Goal: Task Accomplishment & Management: Use online tool/utility

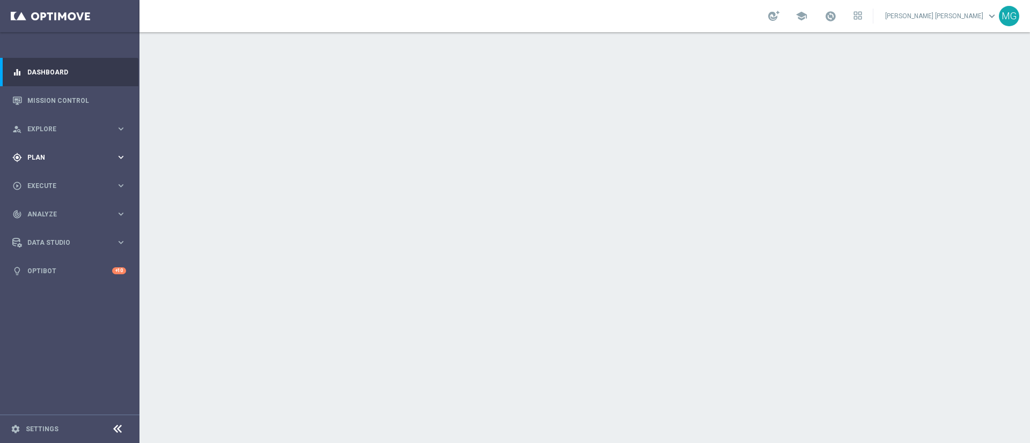
click at [59, 159] on span "Plan" at bounding box center [71, 157] width 88 height 6
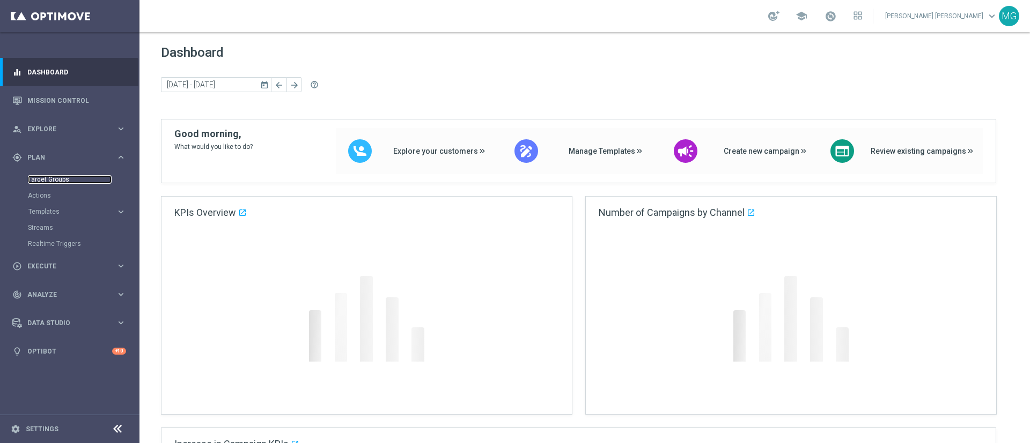
click at [50, 177] on link "Target Groups" at bounding box center [70, 179] width 84 height 9
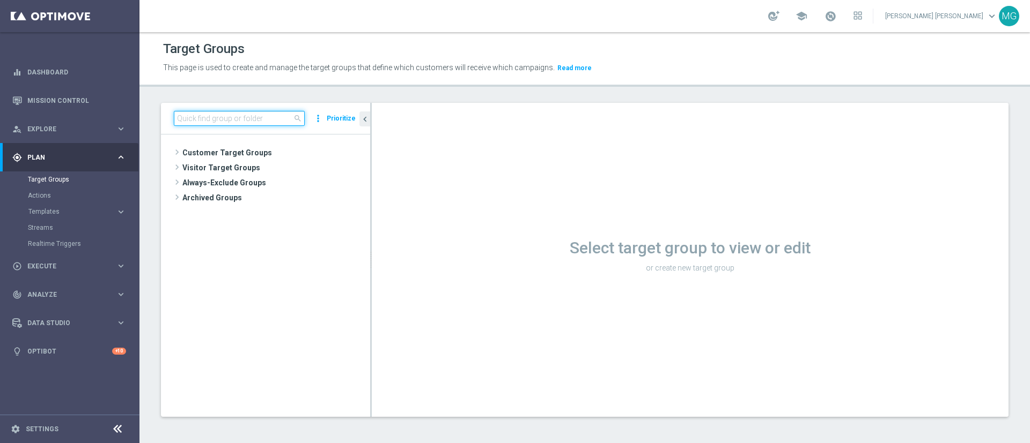
click at [184, 116] on input at bounding box center [239, 118] width 131 height 15
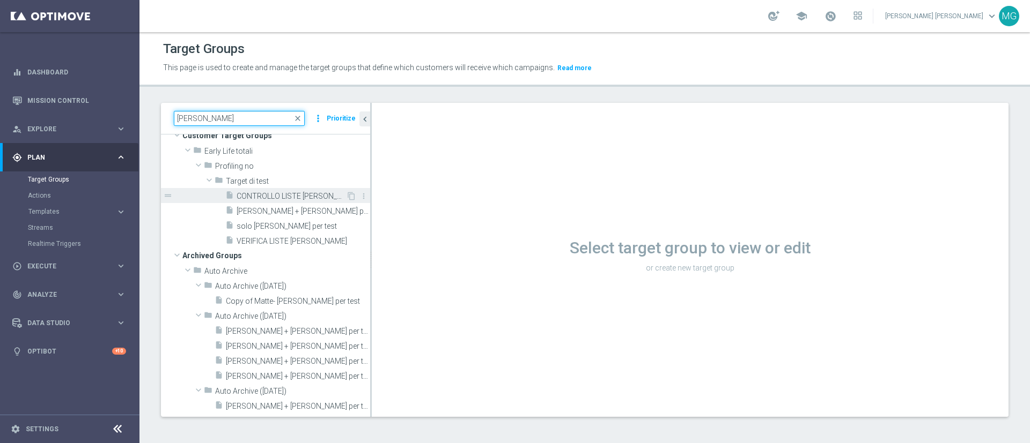
scroll to position [16, 0]
type input "mary"
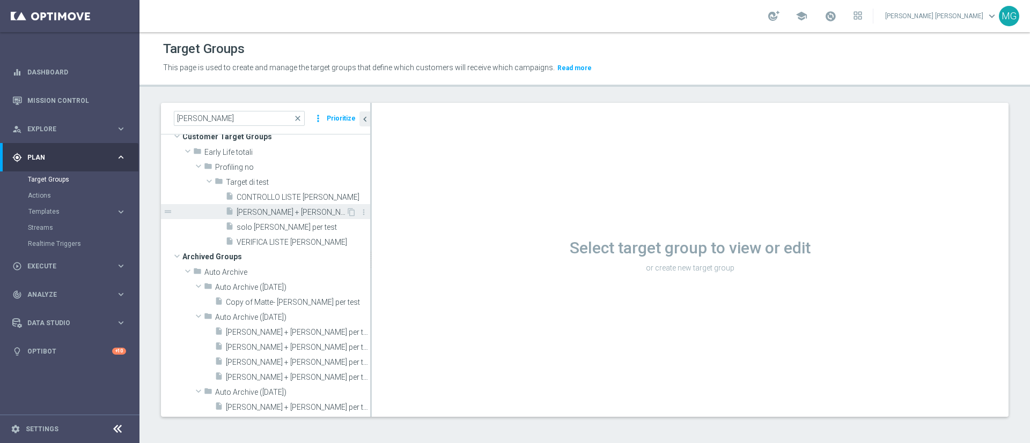
click at [282, 212] on span "[PERSON_NAME] + [PERSON_NAME] per test" at bounding box center [290, 212] width 109 height 9
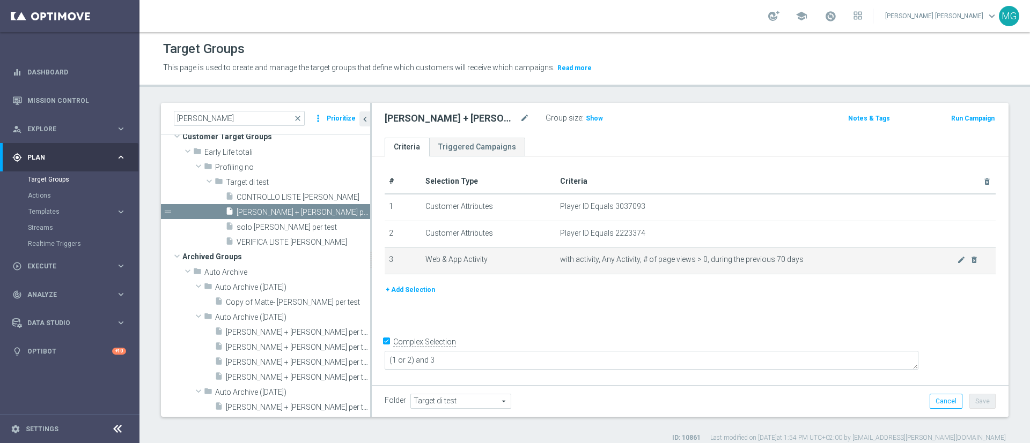
click at [681, 275] on td "with activity, Any Activity, # of page views > 0, during the previous 70 days m…" at bounding box center [776, 261] width 440 height 27
click at [970, 258] on icon "delete_forever" at bounding box center [974, 260] width 9 height 9
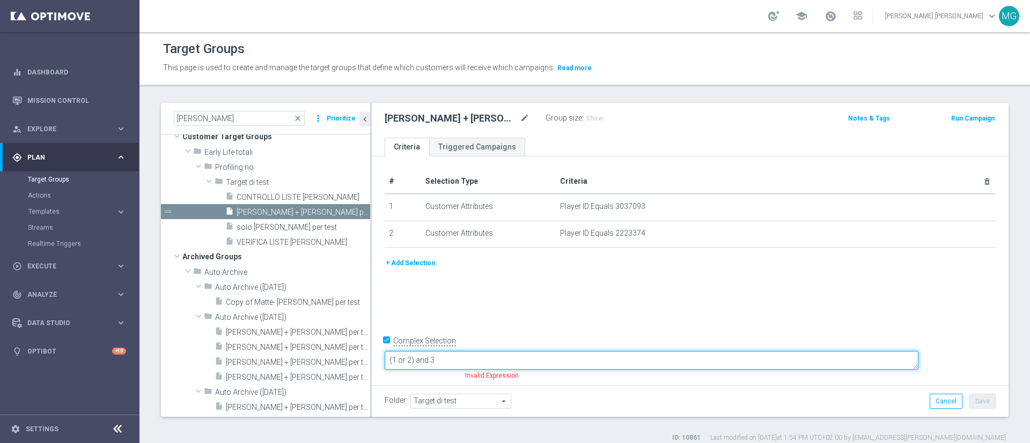
drag, startPoint x: 523, startPoint y: 355, endPoint x: 496, endPoint y: 355, distance: 26.8
click at [496, 355] on textarea "(1 or 2) and 3" at bounding box center [652, 360] width 534 height 19
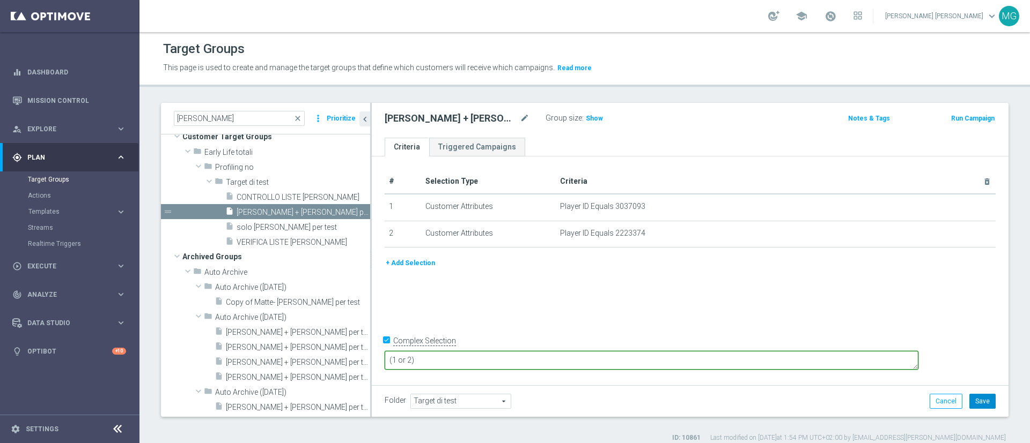
type textarea "(1 or 2)"
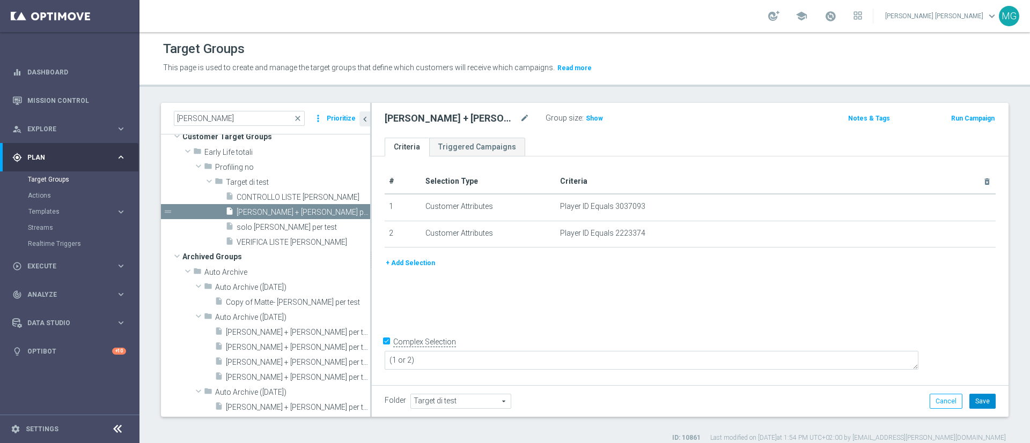
click at [969, 398] on button "Save" at bounding box center [982, 401] width 26 height 15
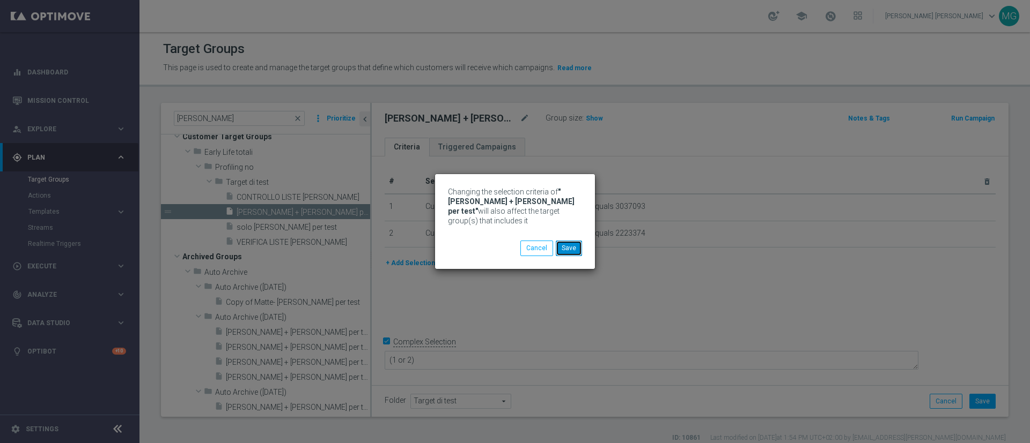
click at [576, 250] on button "Save" at bounding box center [569, 248] width 26 height 15
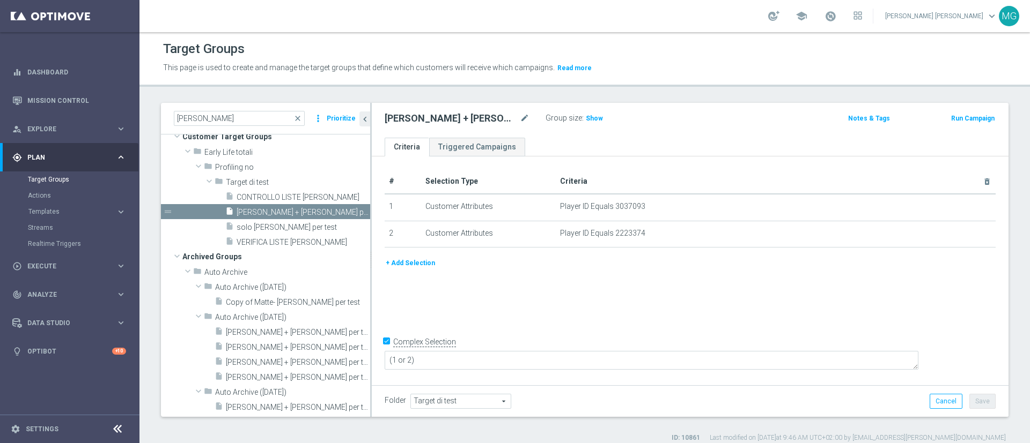
click at [969, 121] on button "Run Campaign" at bounding box center [973, 119] width 46 height 12
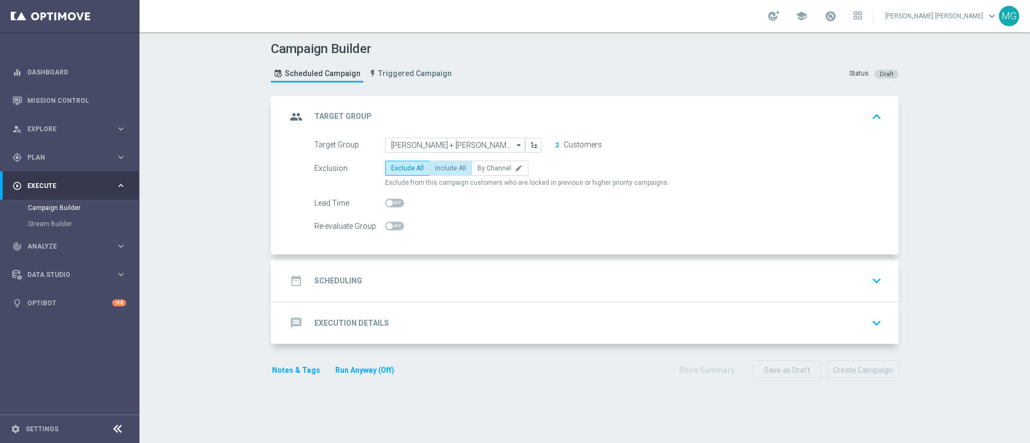
click at [446, 170] on span "Include All" at bounding box center [450, 169] width 31 height 8
click at [442, 170] on input "Include All" at bounding box center [438, 170] width 7 height 7
radio input "true"
click at [413, 284] on div "date_range Scheduling keyboard_arrow_down" at bounding box center [585, 281] width 599 height 20
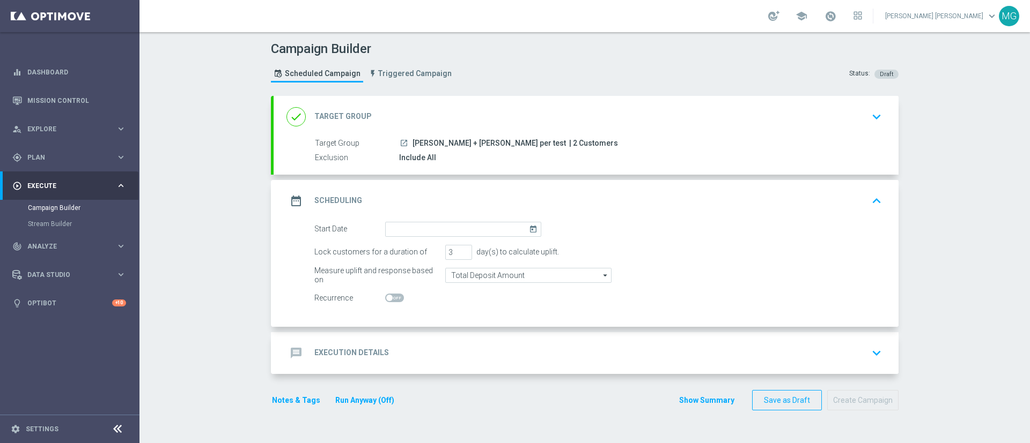
click at [529, 225] on icon "today" at bounding box center [535, 228] width 12 height 12
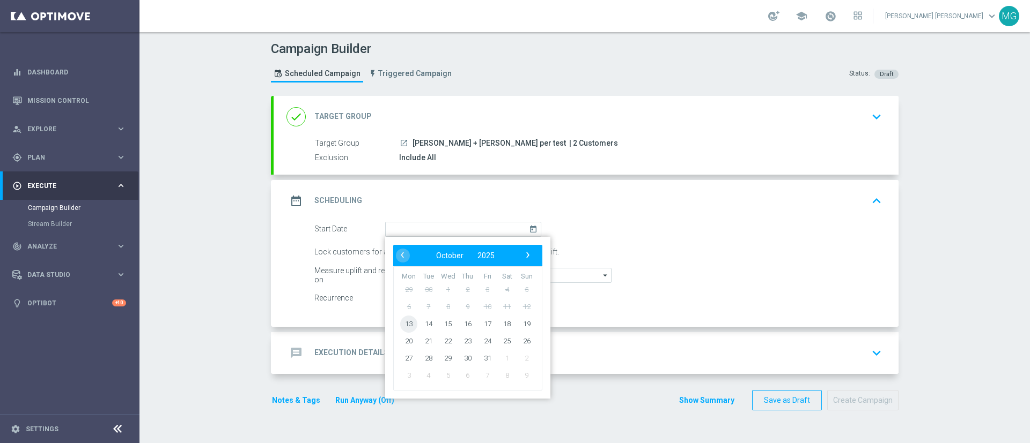
click at [407, 326] on span "13" at bounding box center [408, 323] width 17 height 17
type input "[DATE]"
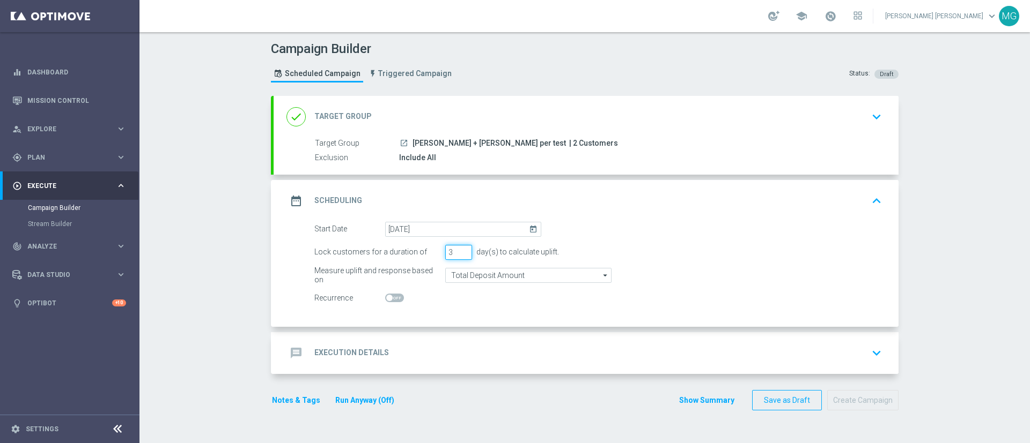
drag, startPoint x: 448, startPoint y: 249, endPoint x: 439, endPoint y: 249, distance: 9.7
click at [445, 249] on input "3" at bounding box center [458, 252] width 27 height 15
type input "1"
click at [530, 345] on div "message Execution Details keyboard_arrow_down" at bounding box center [585, 353] width 599 height 20
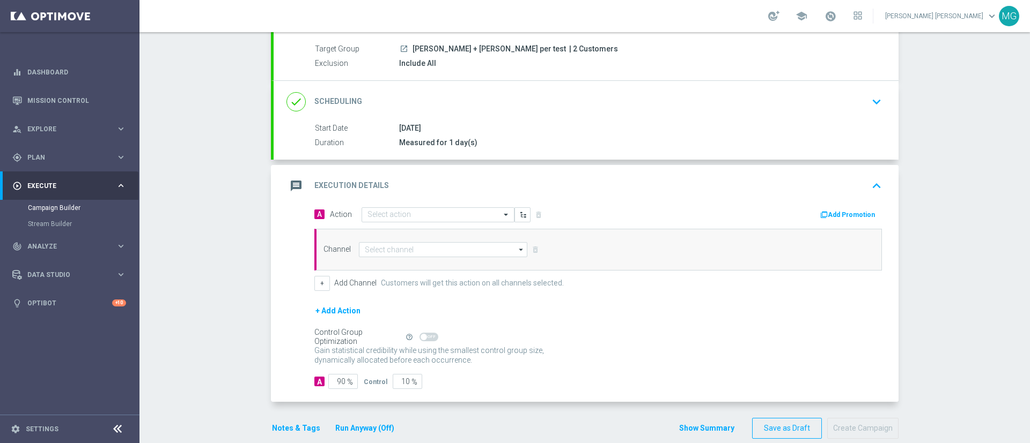
scroll to position [112, 0]
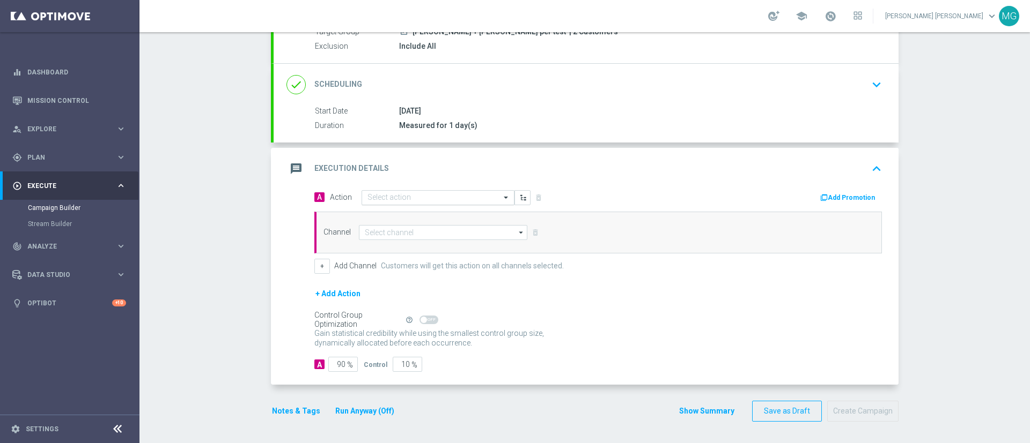
click at [410, 197] on input "text" at bounding box center [427, 198] width 120 height 9
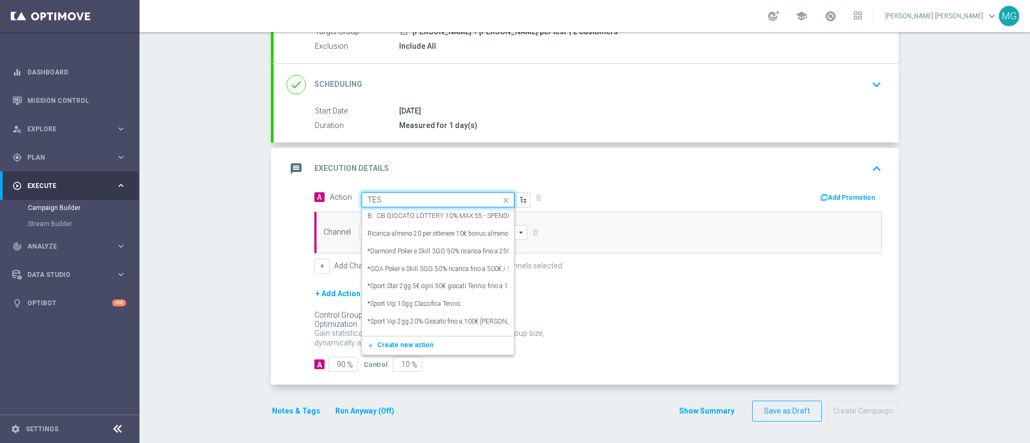
type input "TEST"
click at [424, 235] on div "Action Test TF edit" at bounding box center [437, 235] width 141 height 18
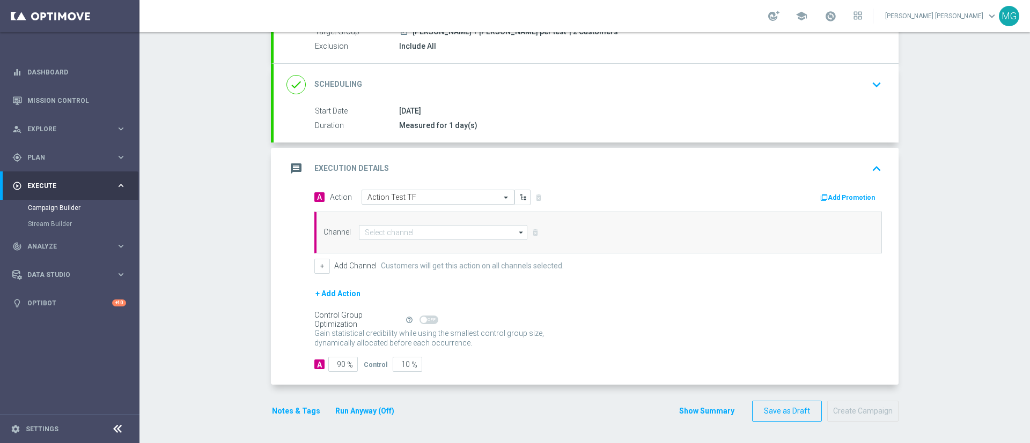
click at [844, 199] on button "Add Promotion" at bounding box center [849, 198] width 60 height 12
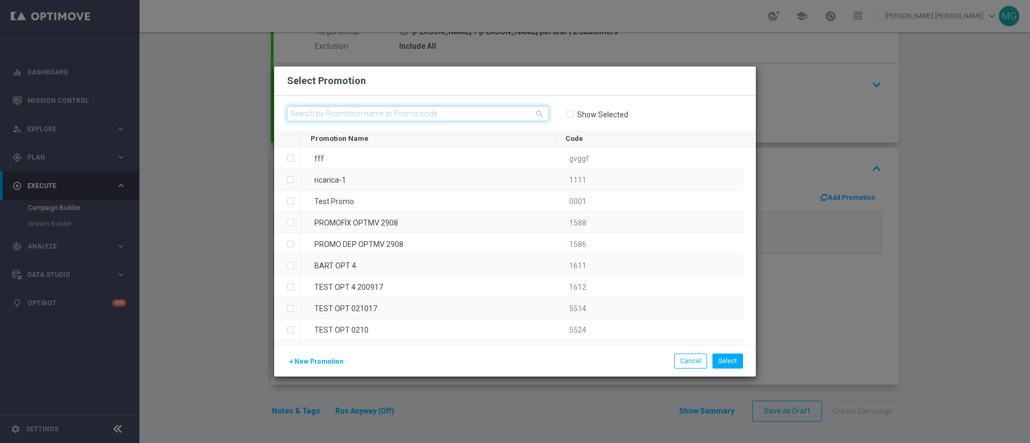
click at [463, 115] on input "text" at bounding box center [418, 113] width 262 height 15
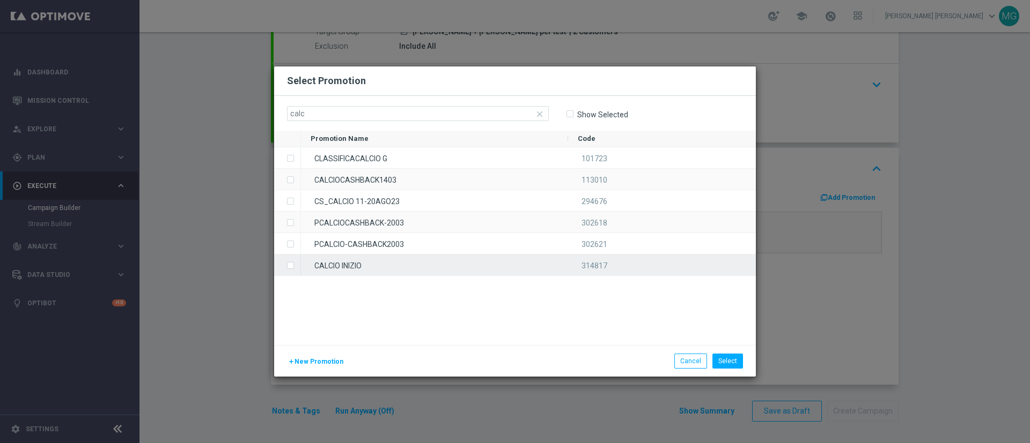
click at [343, 266] on div "CALCIO INIZIO" at bounding box center [434, 265] width 267 height 21
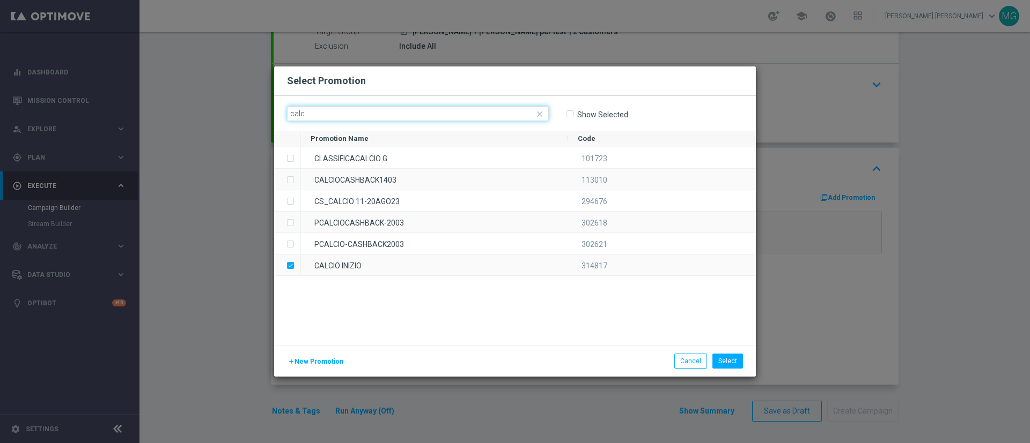
drag, startPoint x: 343, startPoint y: 118, endPoint x: 244, endPoint y: 121, distance: 99.2
click at [244, 121] on modal-container "Select Promotion close calc Show Selected Promotion Name to" at bounding box center [515, 221] width 1030 height 443
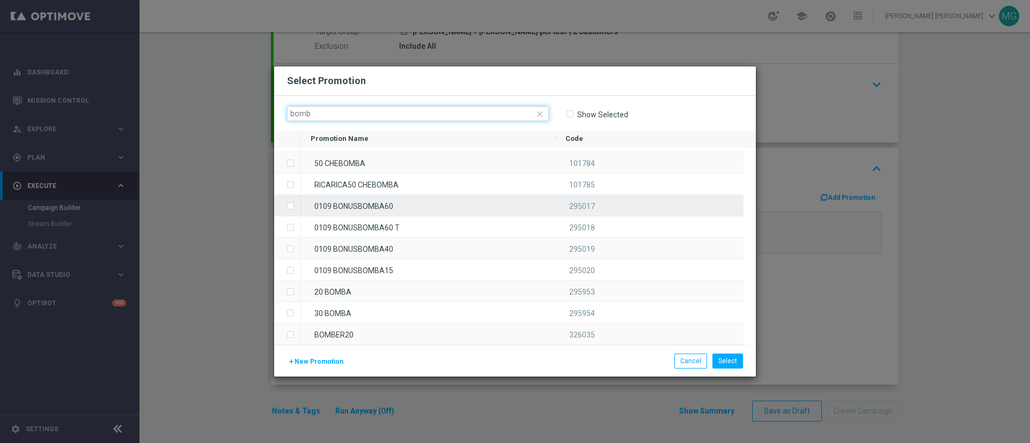
scroll to position [16, 0]
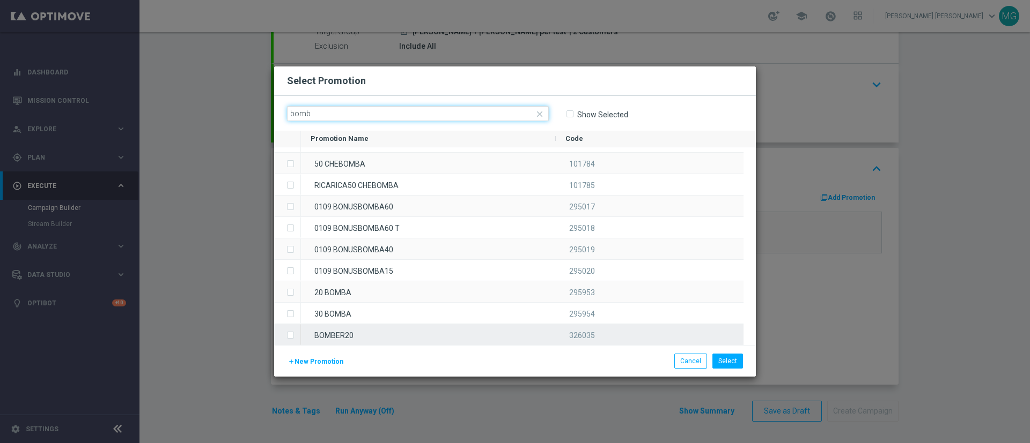
type input "bomb"
click at [338, 338] on div "BOMBER20" at bounding box center [428, 334] width 255 height 21
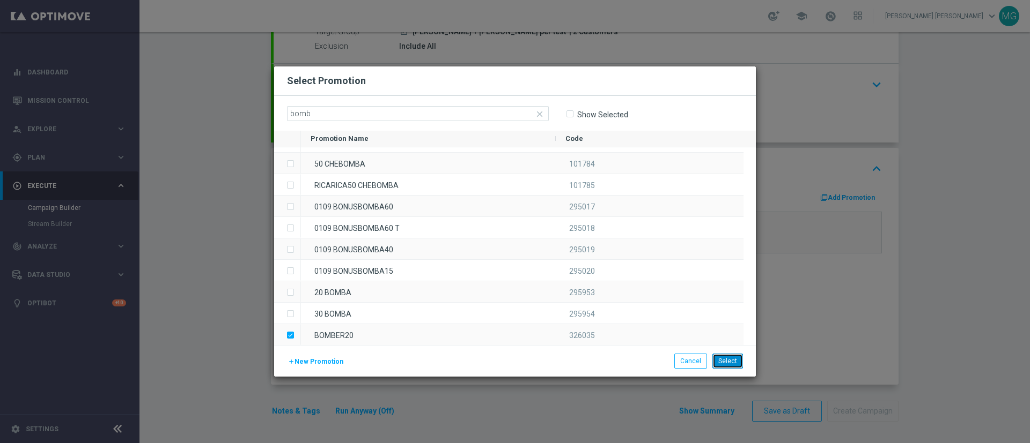
click at [736, 365] on button "Select" at bounding box center [727, 361] width 31 height 15
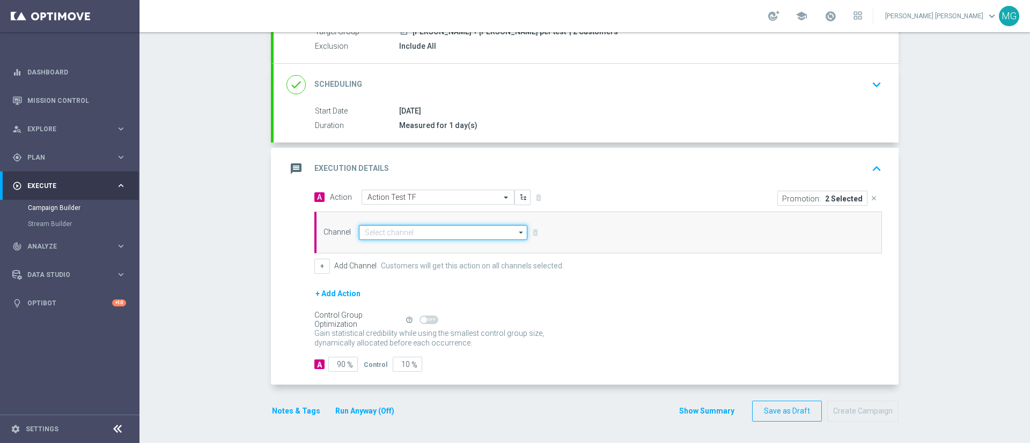
click at [441, 239] on input at bounding box center [443, 232] width 168 height 15
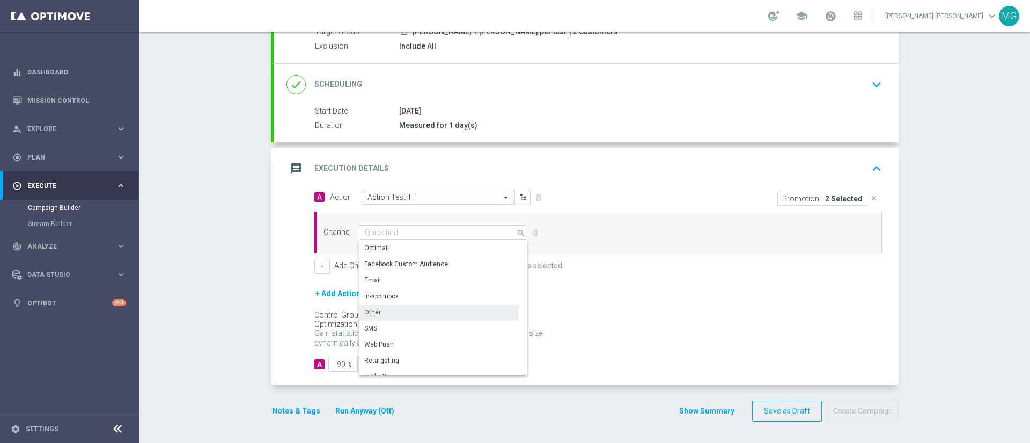
click at [408, 313] on div "Other" at bounding box center [439, 312] width 160 height 15
type input "Other"
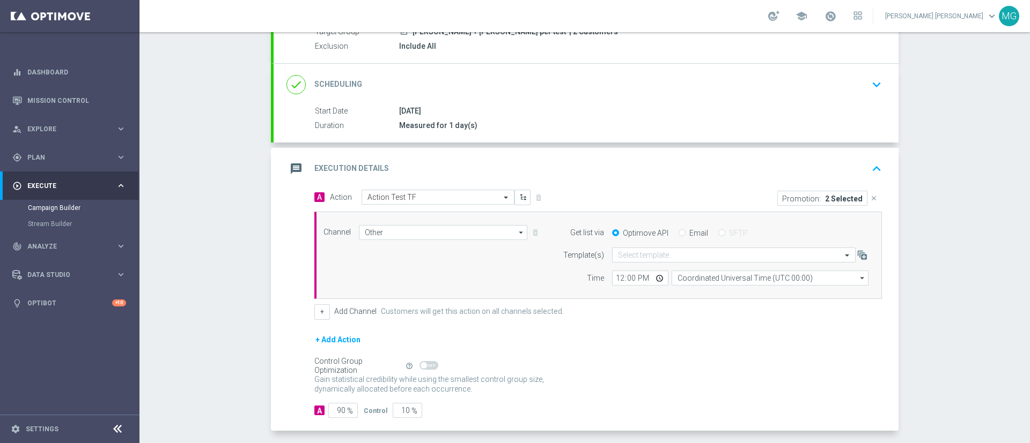
scroll to position [112, 0]
drag, startPoint x: 616, startPoint y: 278, endPoint x: 593, endPoint y: 279, distance: 23.1
click at [593, 279] on div "Time 12:00 Coordinated Universal Time (UTC 00:00) Coordinated Universal Time (U…" at bounding box center [712, 278] width 327 height 15
type input "09:49"
click at [604, 317] on div "+ Add Channel Customers will get this action on all channels selected." at bounding box center [597, 312] width 567 height 15
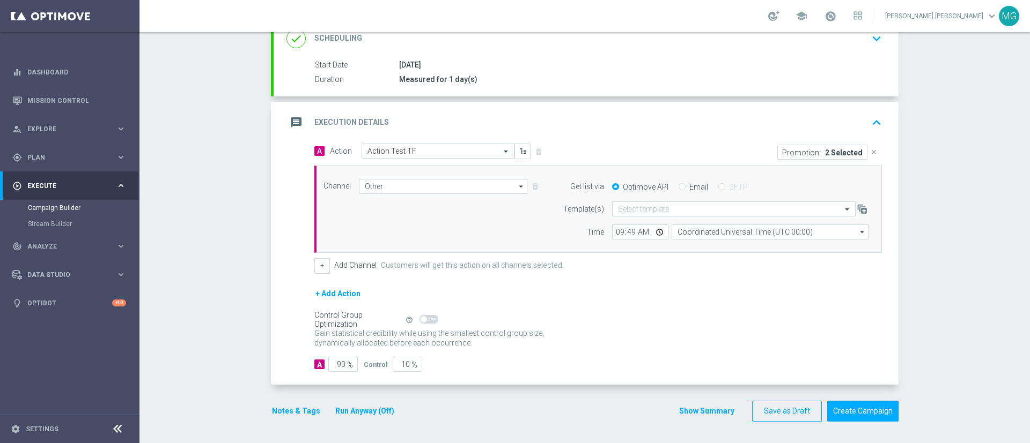
scroll to position [157, 0]
drag, startPoint x: 331, startPoint y: 363, endPoint x: 339, endPoint y: 362, distance: 8.1
click at [339, 362] on input "90" at bounding box center [342, 365] width 29 height 15
type input "1"
type input "99"
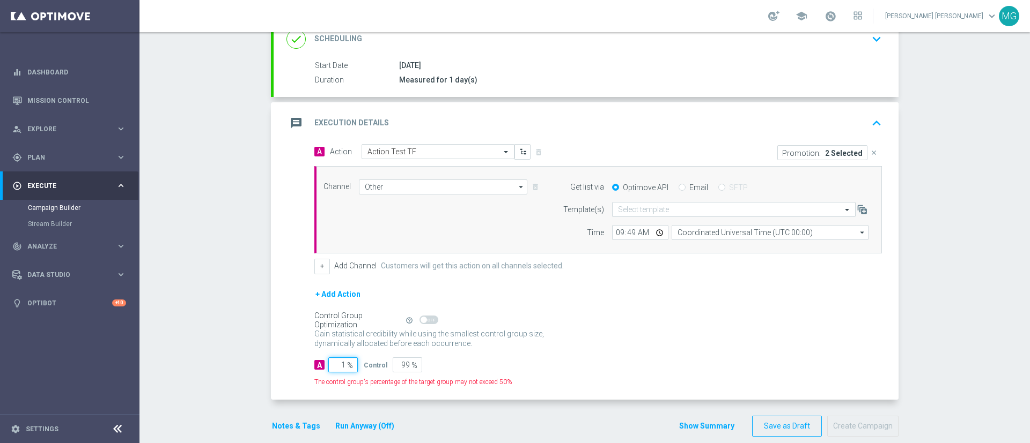
type input "10"
type input "90"
type input "100"
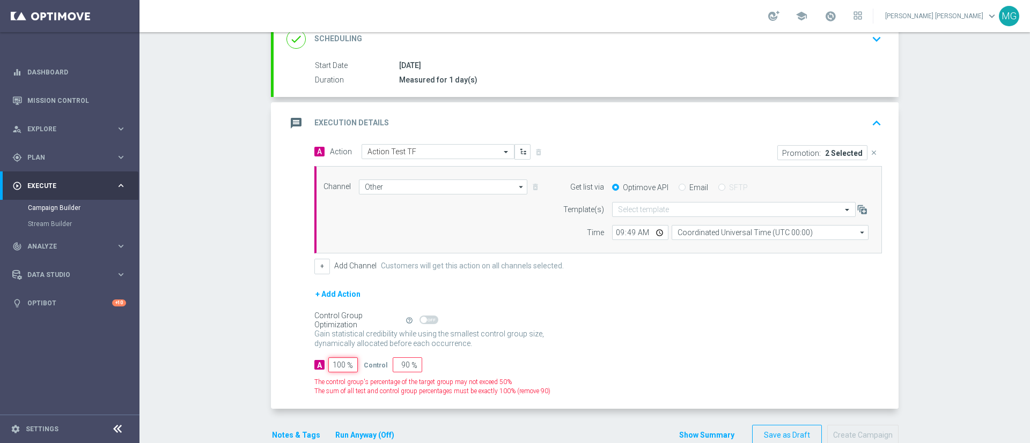
type input "0"
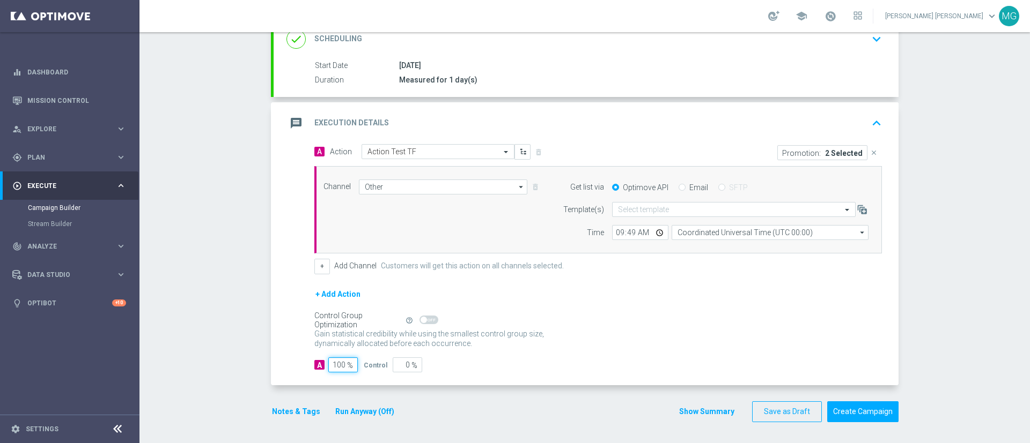
type input "100"
click at [595, 327] on div "Gain statistical credibility while using the smallest control group size, dynam…" at bounding box center [597, 340] width 567 height 26
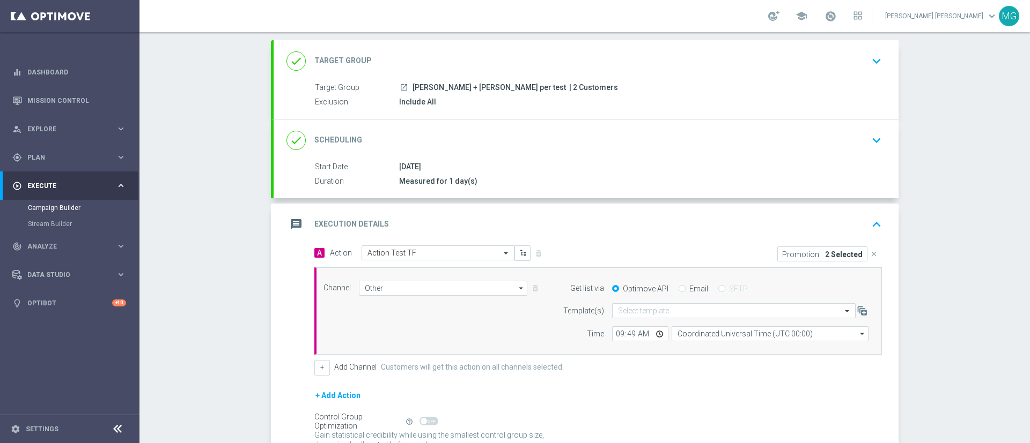
scroll to position [158, 0]
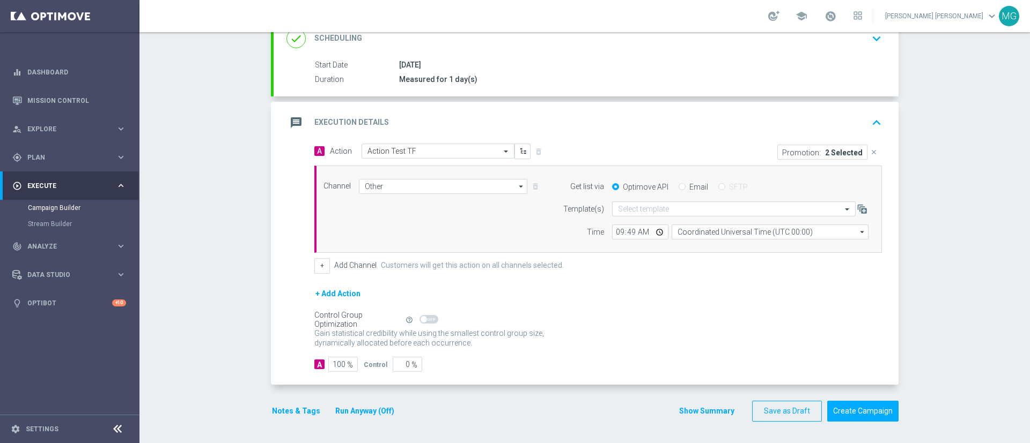
click at [377, 409] on button "Run Anyway (Off)" at bounding box center [364, 411] width 61 height 13
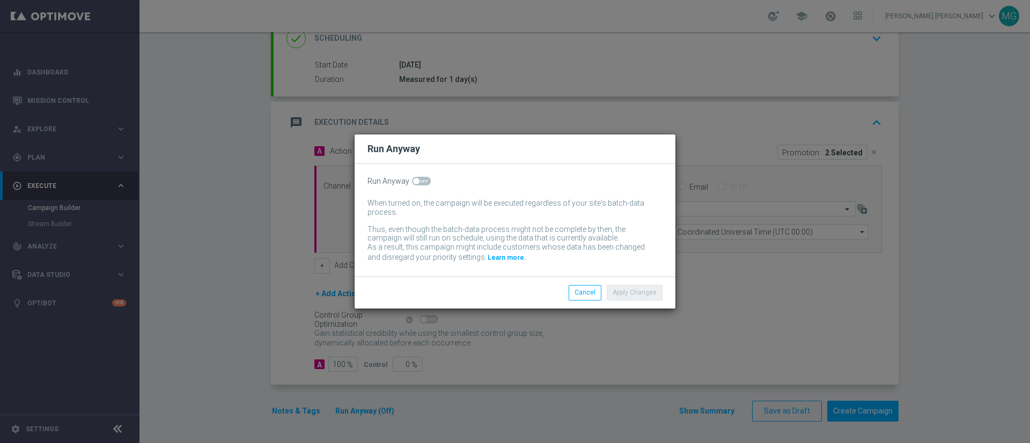
click at [419, 183] on span at bounding box center [421, 181] width 19 height 9
click at [419, 183] on input "checkbox" at bounding box center [421, 181] width 19 height 9
checkbox input "true"
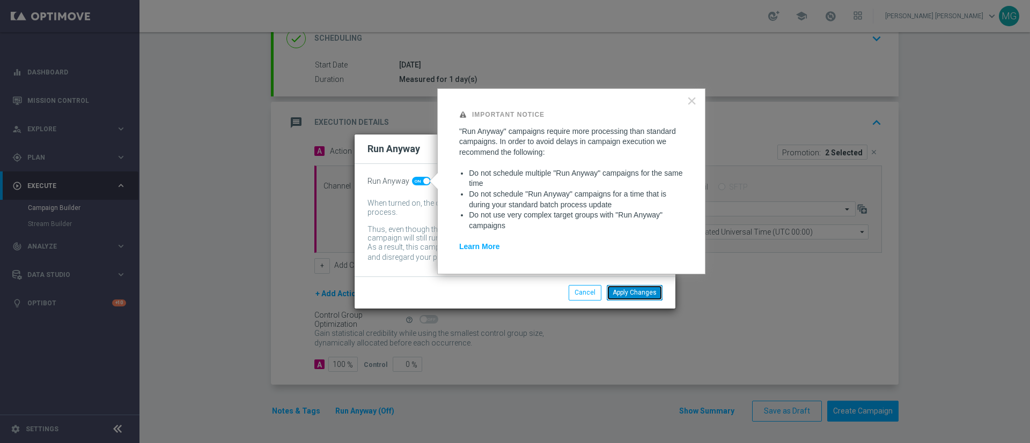
click at [635, 291] on button "Apply Changes" at bounding box center [635, 292] width 56 height 15
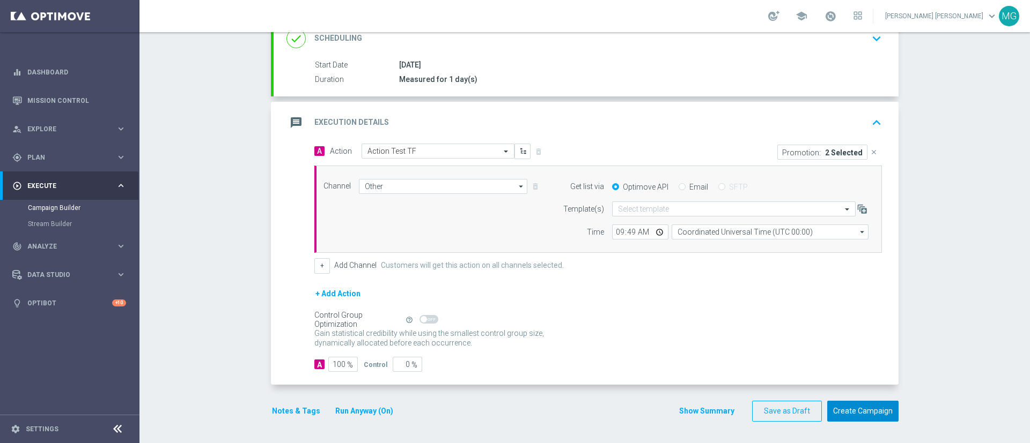
click at [863, 411] on button "Create Campaign" at bounding box center [862, 411] width 71 height 21
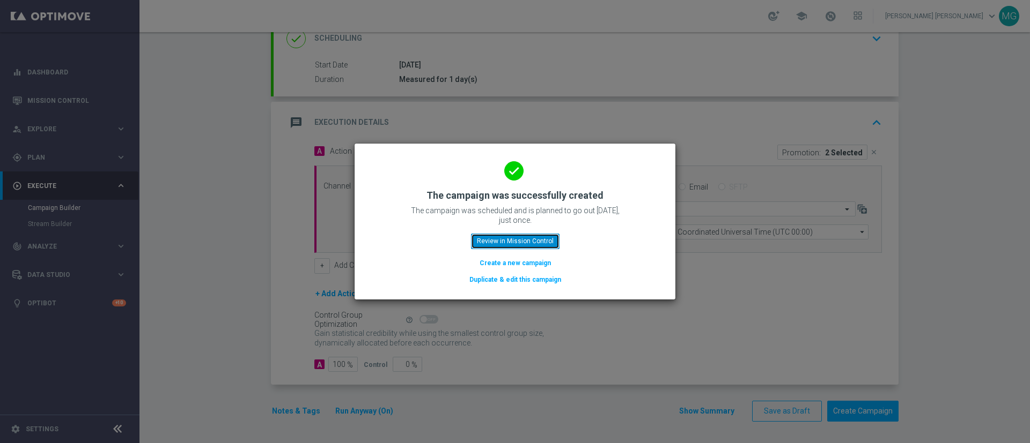
click at [519, 239] on button "Review in Mission Control" at bounding box center [515, 241] width 88 height 15
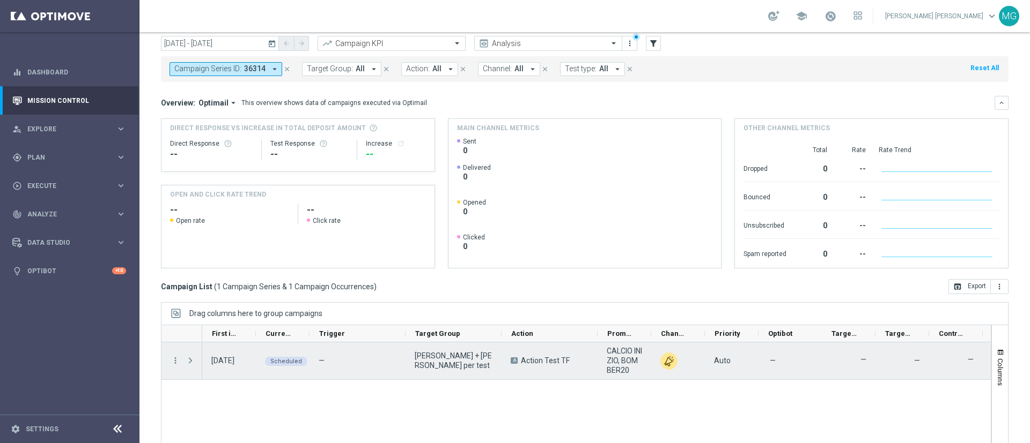
scroll to position [0, 113]
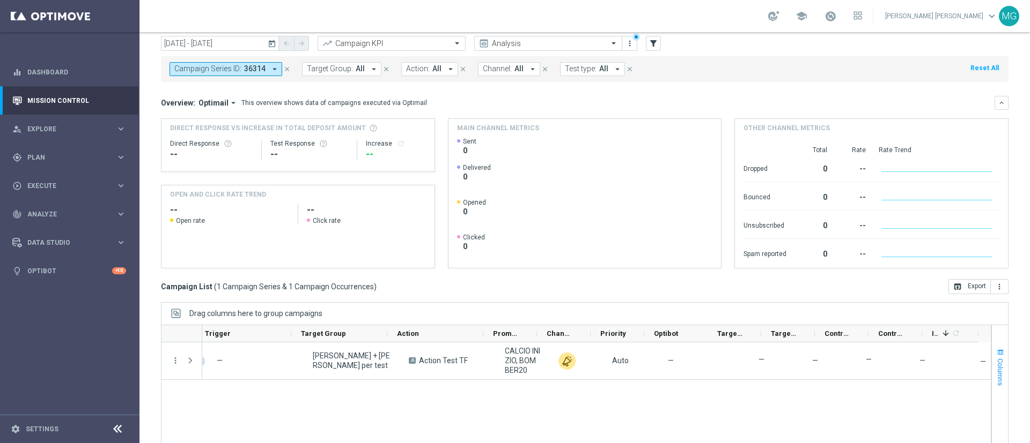
click at [996, 351] on span "button" at bounding box center [1000, 353] width 9 height 9
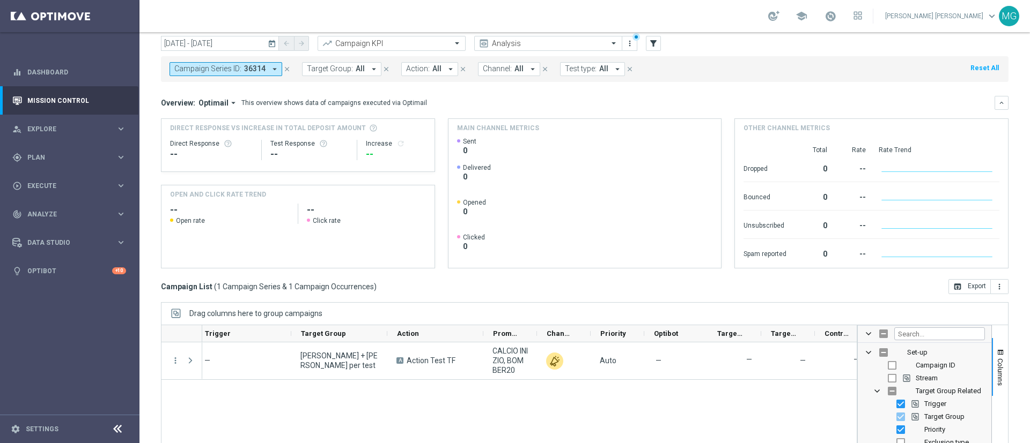
click at [938, 366] on span "Campaign ID" at bounding box center [935, 365] width 40 height 8
checkbox input "true"
click at [996, 349] on span "button" at bounding box center [1000, 353] width 9 height 9
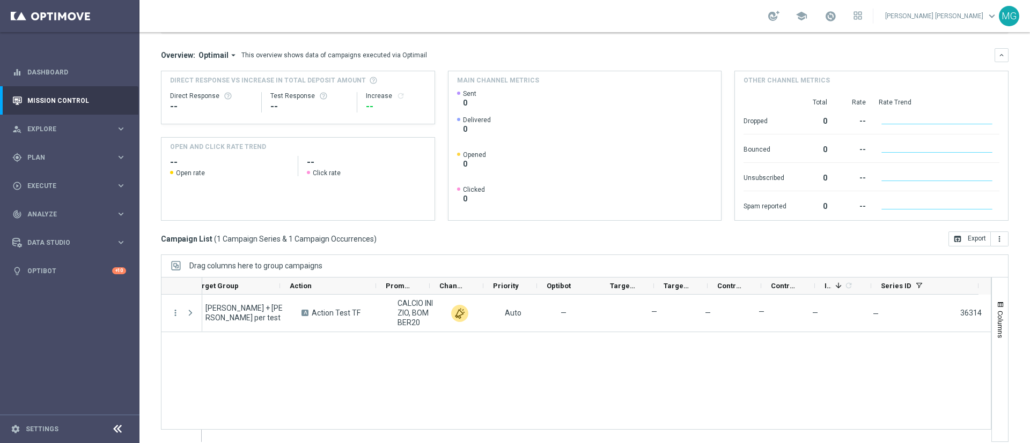
scroll to position [92, 0]
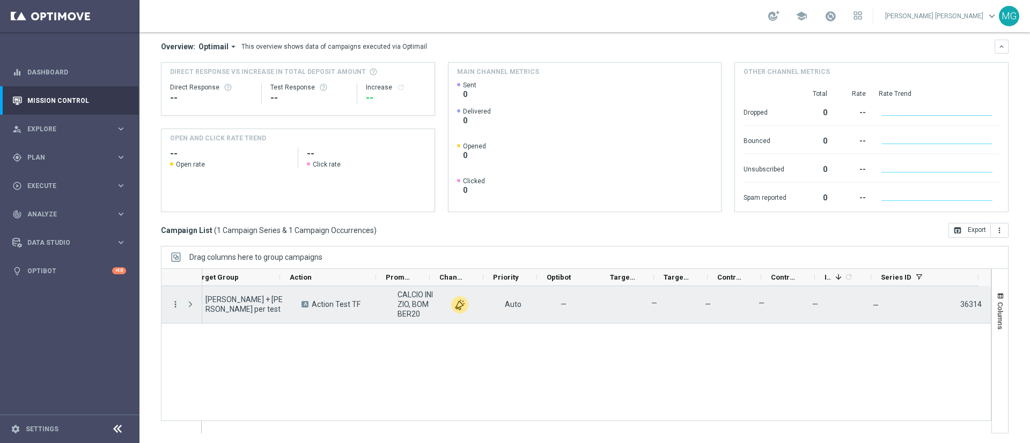
click at [173, 305] on icon "more_vert" at bounding box center [176, 305] width 10 height 10
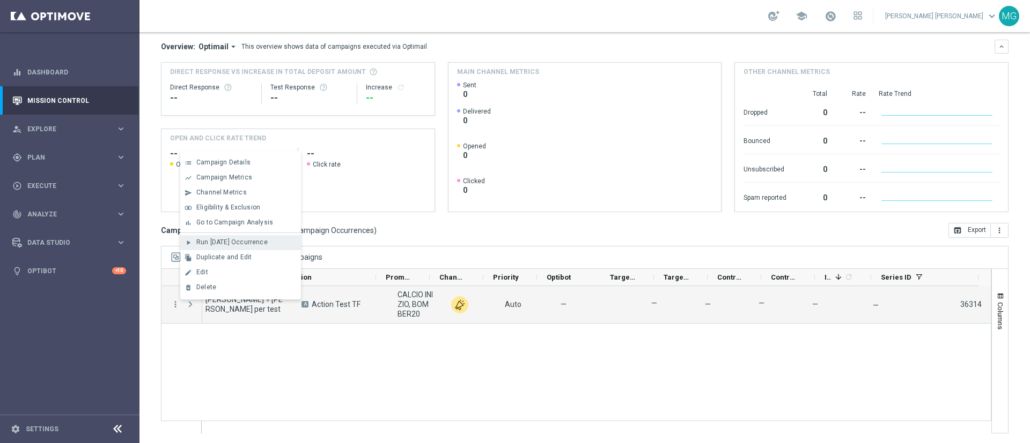
click at [228, 243] on span "Run Today’s Occurrence" at bounding box center [231, 243] width 71 height 8
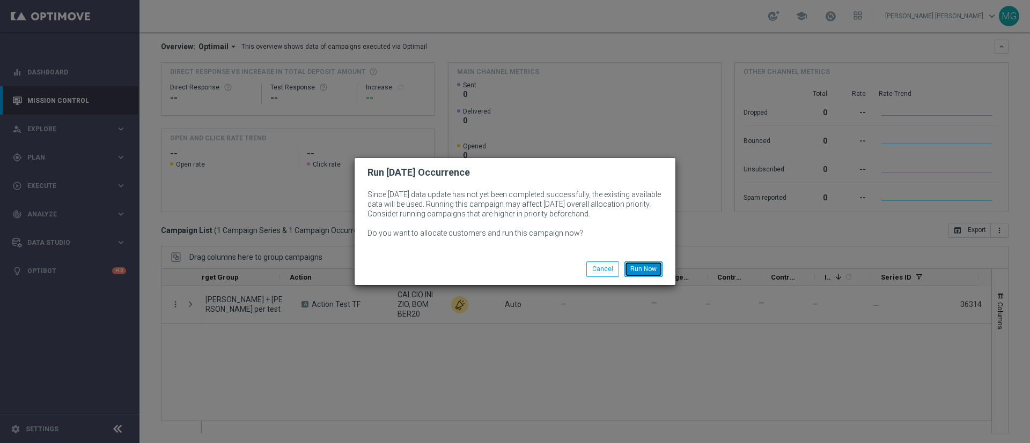
click at [642, 266] on button "Run Now" at bounding box center [643, 269] width 38 height 15
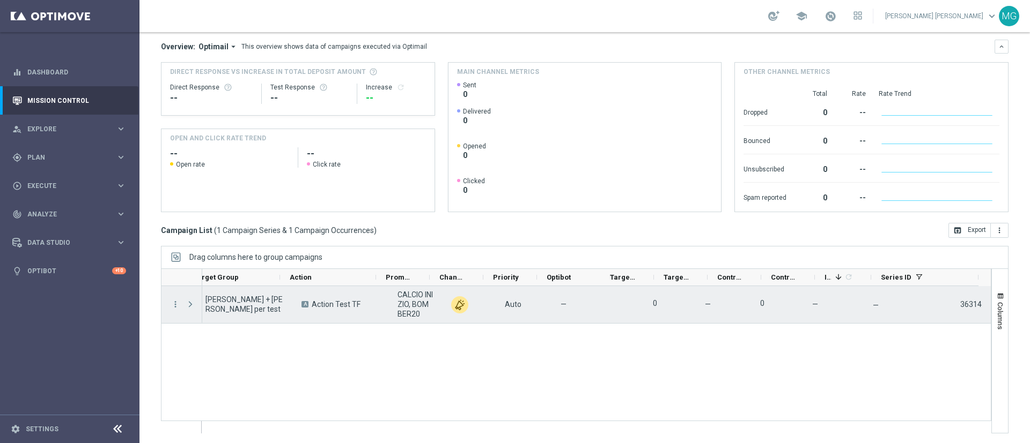
click at [190, 304] on span "Press SPACE to select this row." at bounding box center [191, 304] width 10 height 9
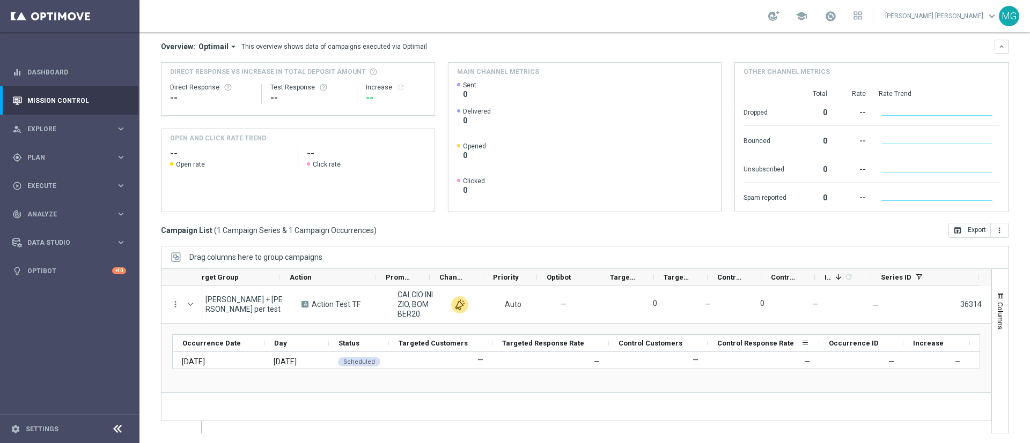
scroll to position [93, 0]
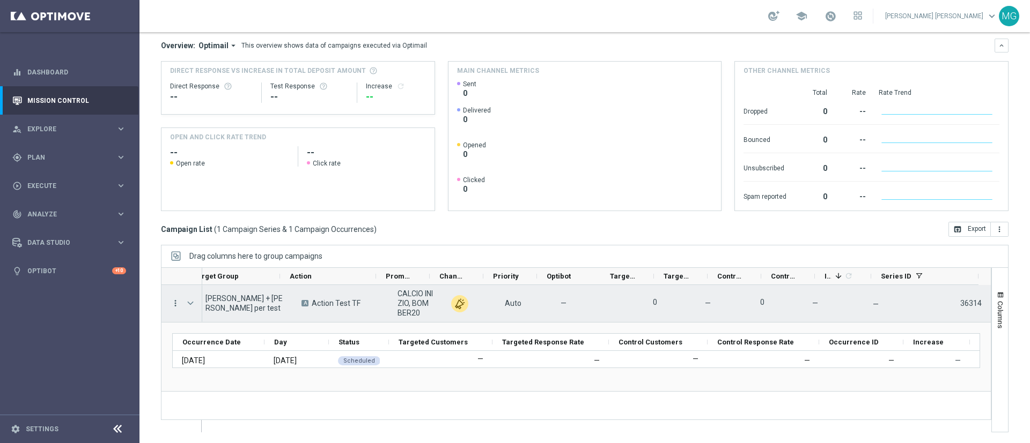
click at [171, 306] on icon "more_vert" at bounding box center [176, 304] width 10 height 10
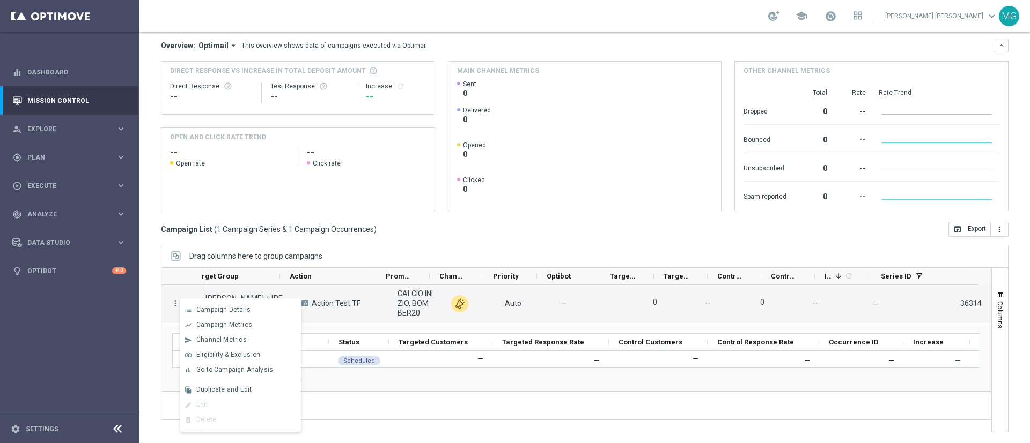
click at [436, 404] on div "— Mary + sara per test A Action Test TF CALCIO INIZIO, BOMBER20 unfold_more Aut…" at bounding box center [596, 358] width 788 height 147
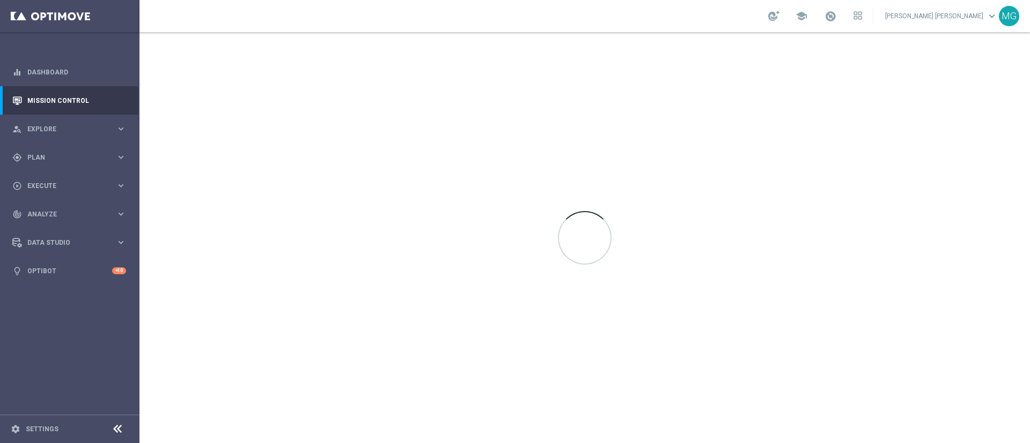
click at [387, 284] on div at bounding box center [584, 237] width 890 height 411
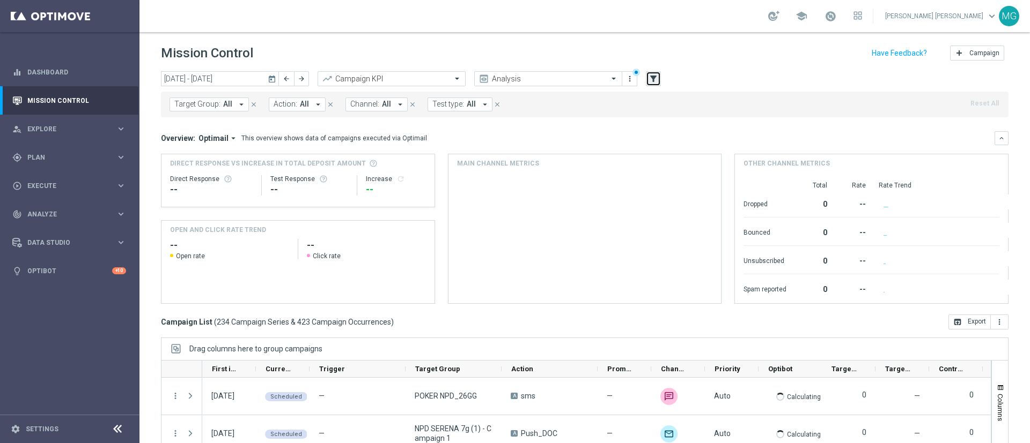
click at [654, 71] on button "filter_alt" at bounding box center [653, 78] width 15 height 15
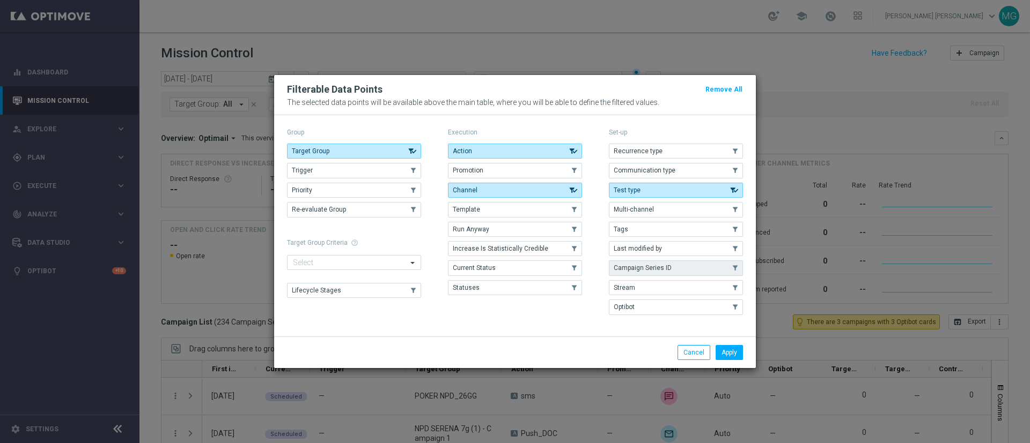
click at [670, 268] on button "Campaign Series ID" at bounding box center [676, 268] width 134 height 15
click at [729, 354] on button "Apply" at bounding box center [728, 352] width 27 height 15
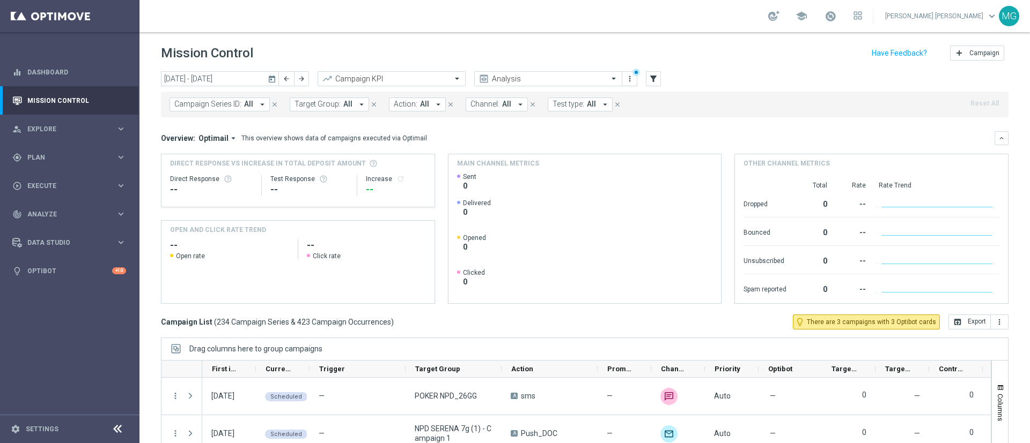
click at [205, 105] on span "Campaign Series ID:" at bounding box center [207, 104] width 67 height 9
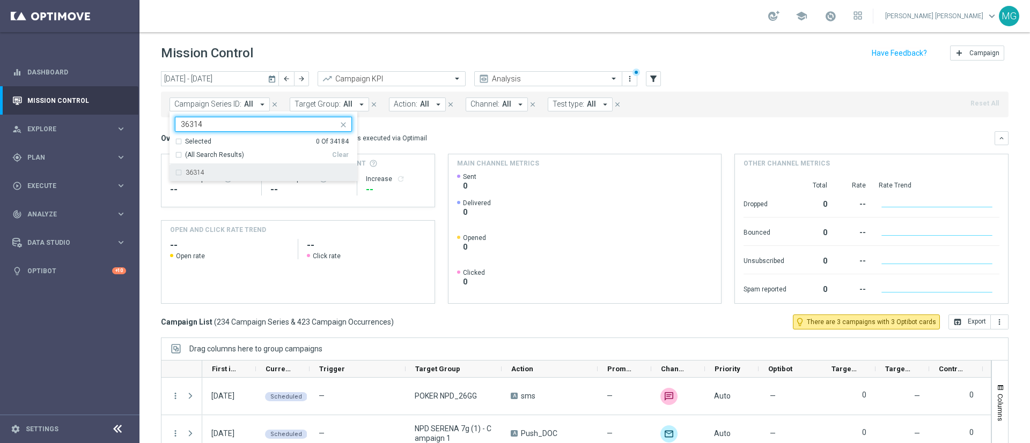
click at [205, 171] on div "36314" at bounding box center [269, 172] width 166 height 6
type input "36314"
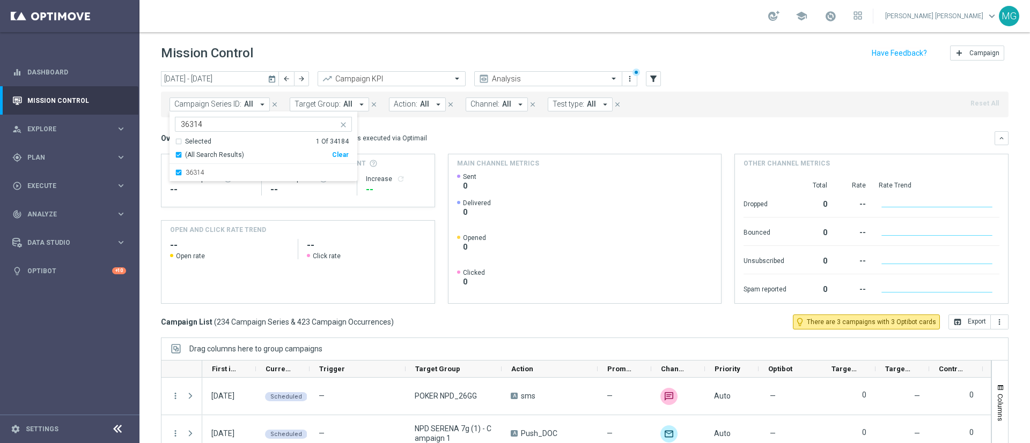
click at [477, 122] on mini-dashboard "Overview: Optimail arrow_drop_down This overview shows data of campaigns execut…" at bounding box center [584, 215] width 847 height 197
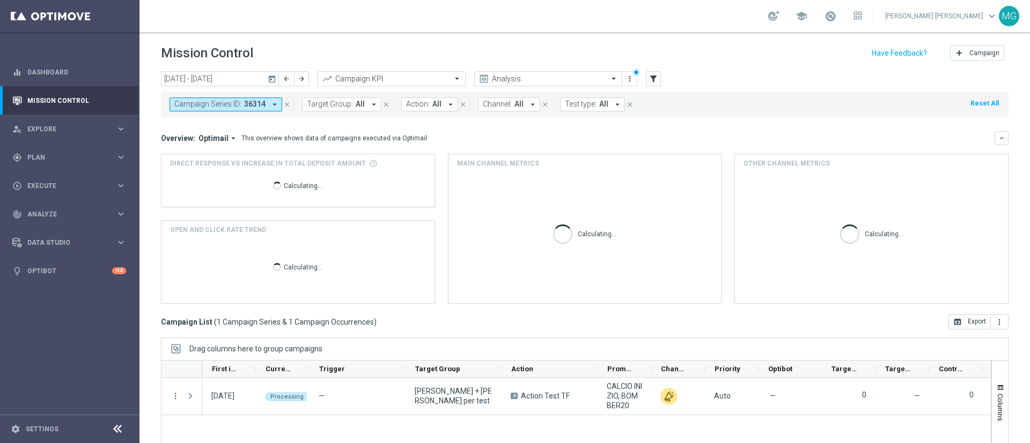
scroll to position [72, 0]
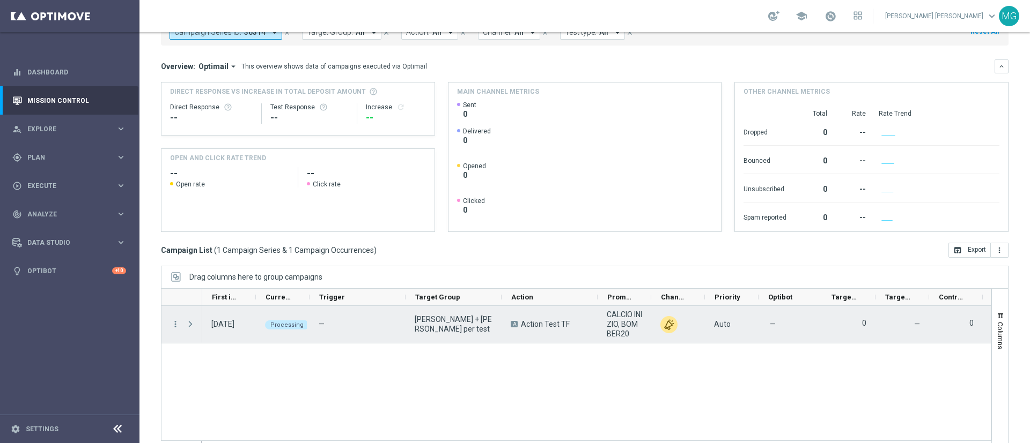
click at [190, 323] on span at bounding box center [191, 324] width 10 height 9
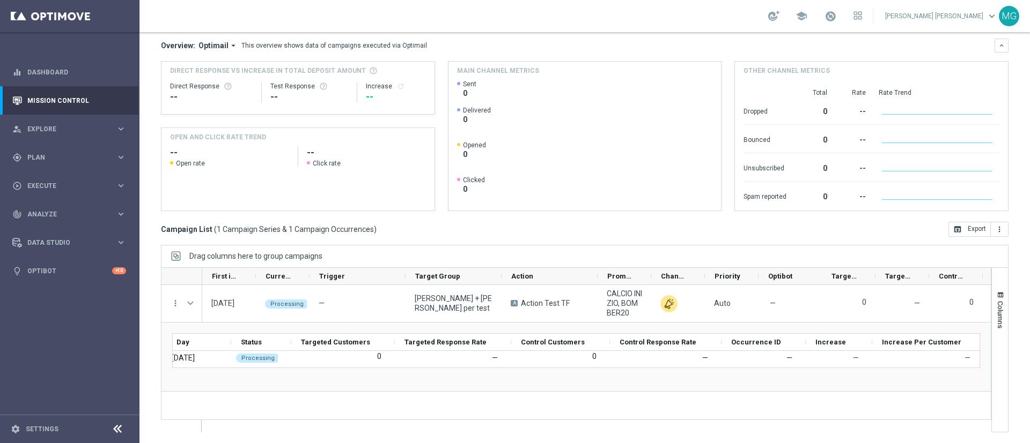
scroll to position [0, 0]
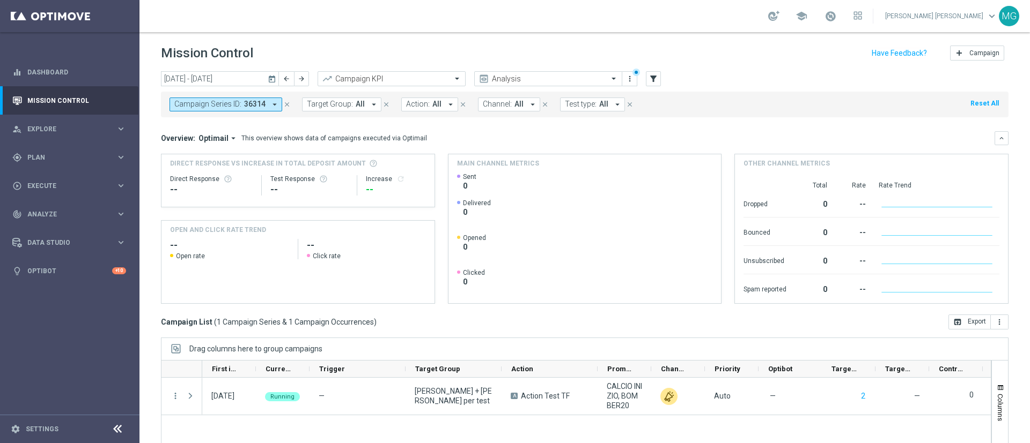
scroll to position [93, 0]
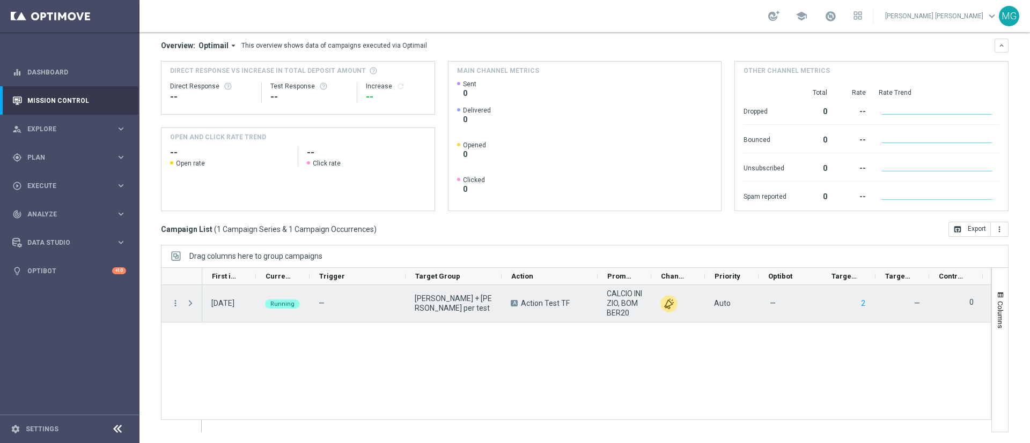
click at [189, 305] on span "Press SPACE to select this row." at bounding box center [191, 303] width 10 height 9
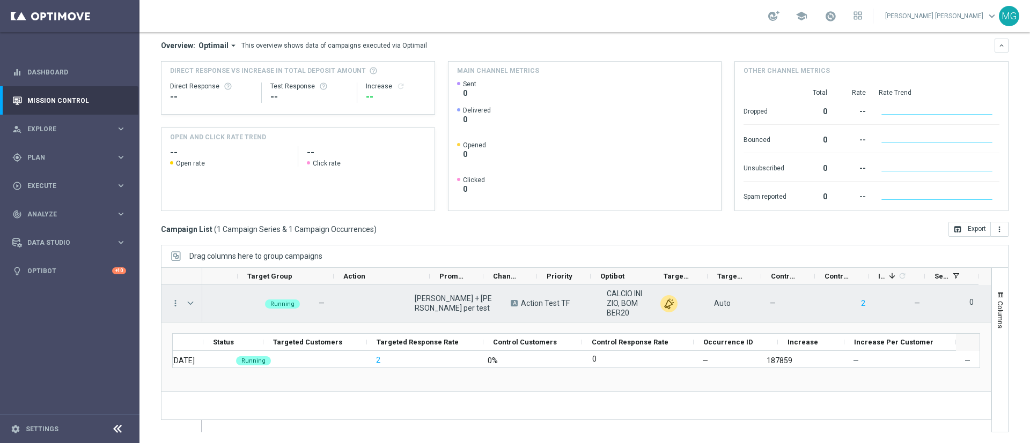
scroll to position [0, 167]
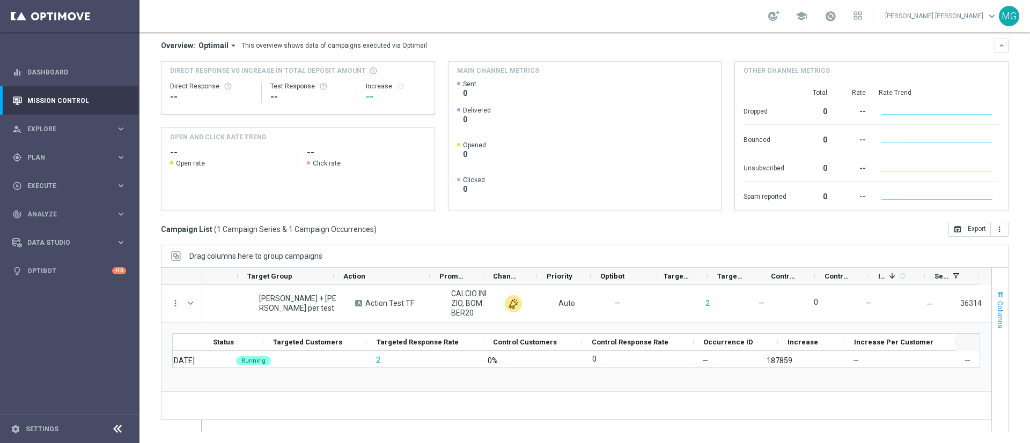
click at [996, 292] on span "button" at bounding box center [1000, 295] width 9 height 9
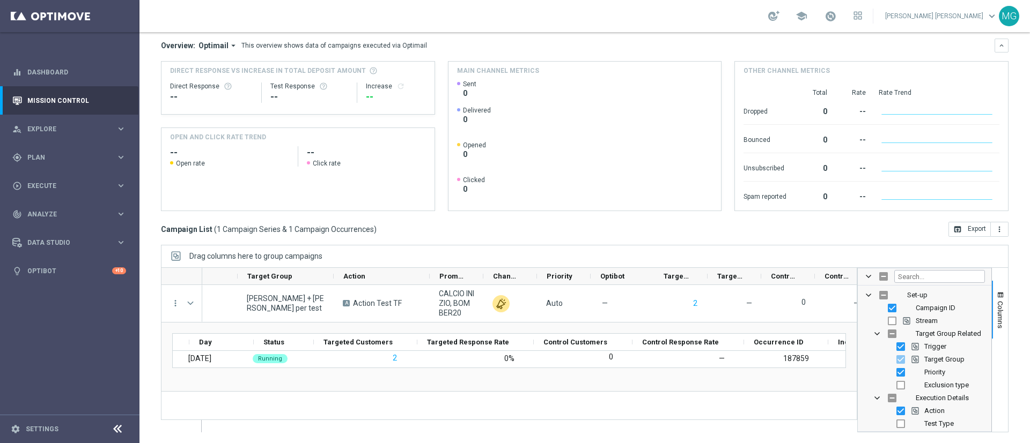
scroll to position [0, 0]
